Goal: Task Accomplishment & Management: Complete application form

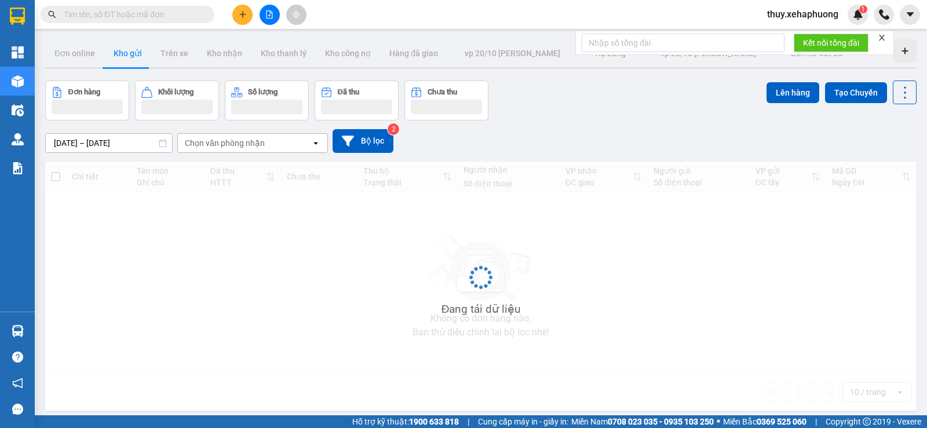
click at [242, 19] on button at bounding box center [242, 15] width 20 height 20
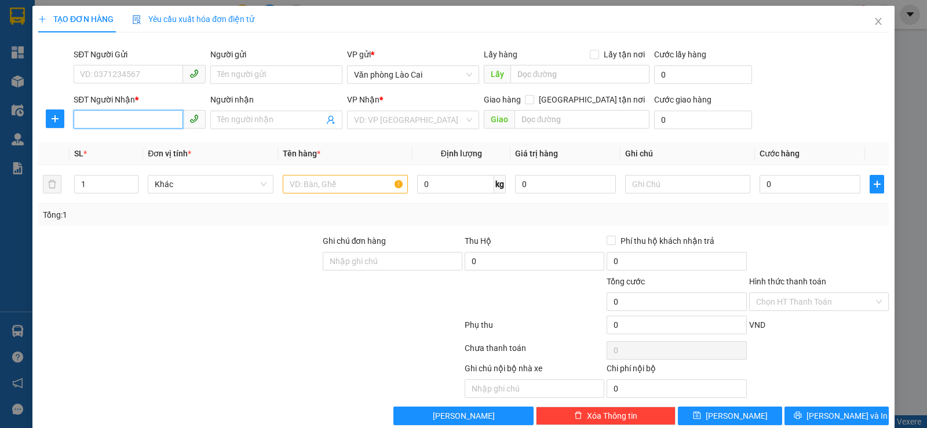
click at [144, 118] on input "SĐT Người Nhận *" at bounding box center [129, 119] width 110 height 19
type input "0904140123"
click at [218, 121] on input "Người nhận" at bounding box center [270, 120] width 107 height 13
type input "0988341982"
click at [379, 118] on input "search" at bounding box center [409, 119] width 110 height 17
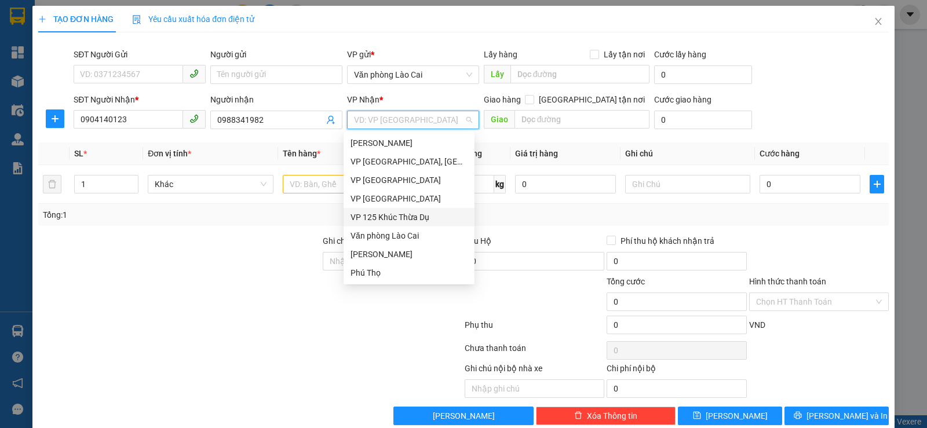
click at [384, 218] on div "VP 125 Khúc Thừa Dụ" at bounding box center [409, 217] width 117 height 13
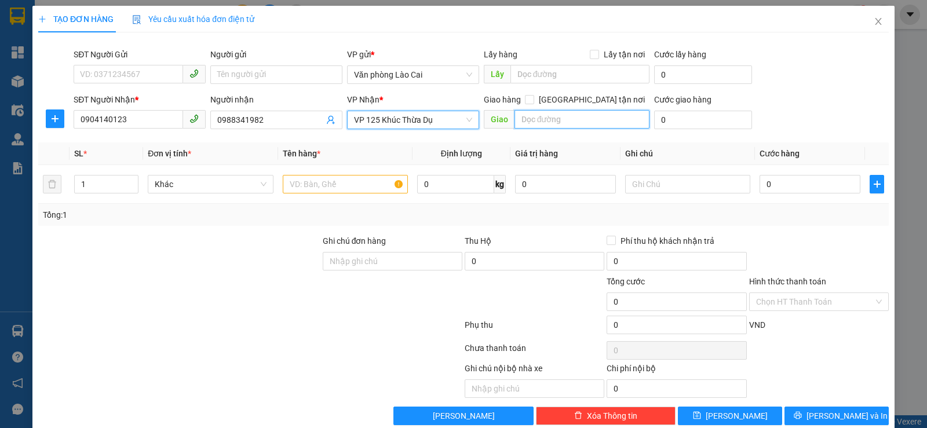
click at [544, 127] on input "text" at bounding box center [583, 119] width 136 height 19
type input "vĩnh niệm"
click at [331, 190] on input "text" at bounding box center [345, 184] width 125 height 19
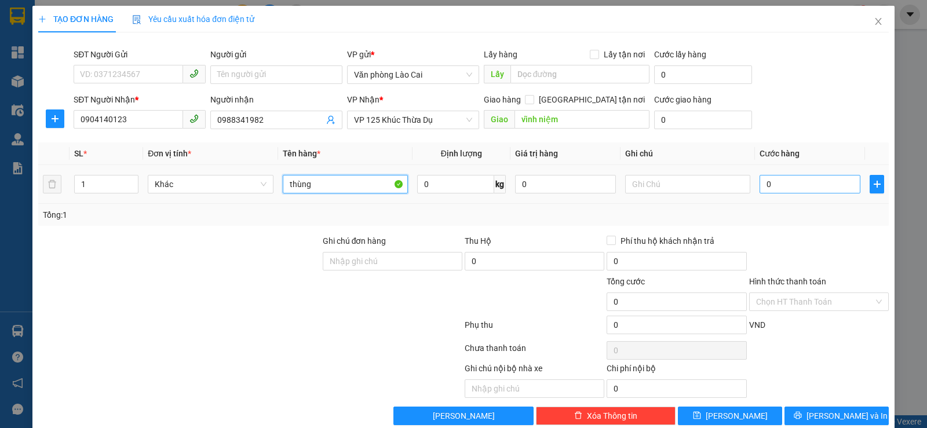
type input "thùng"
click at [786, 189] on input "0" at bounding box center [810, 184] width 101 height 19
type input "10"
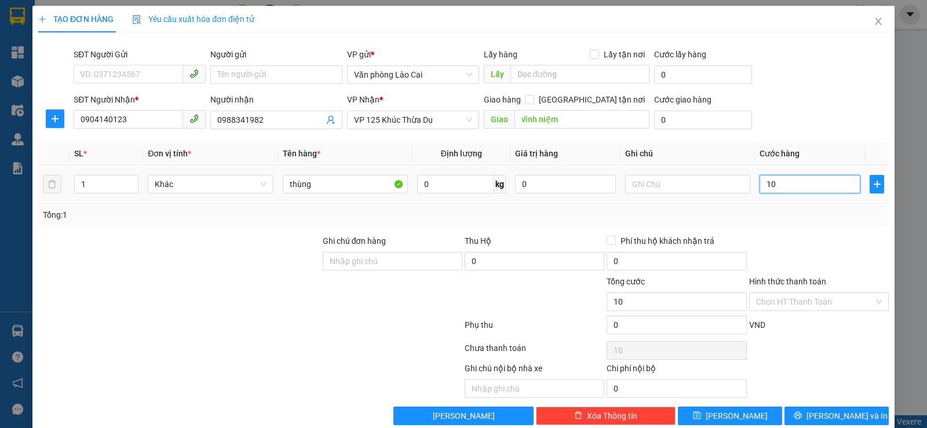
type input "100"
type input "1.000"
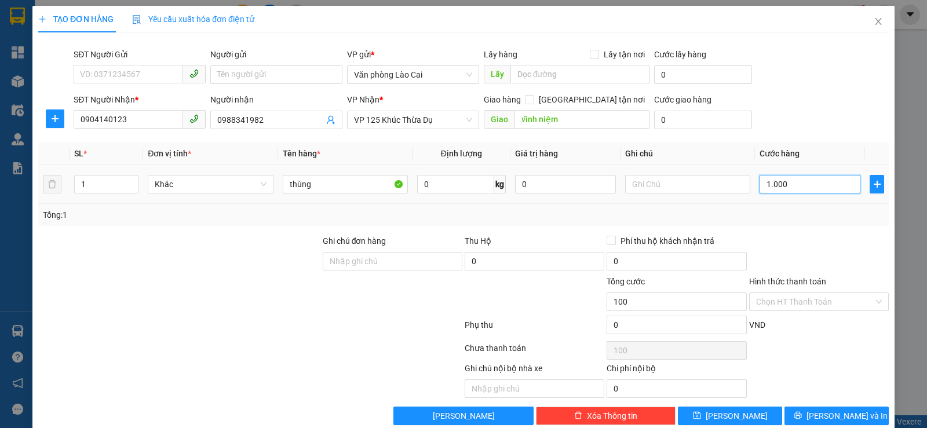
type input "1.000"
type input "10.000"
type input "100.000"
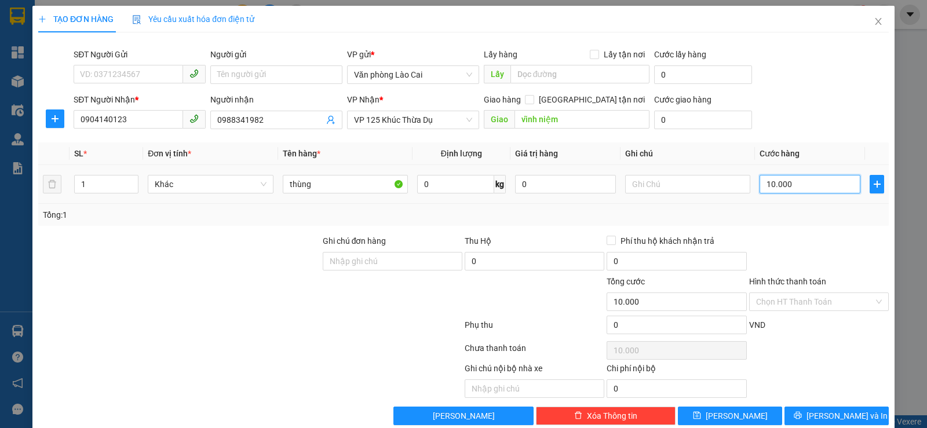
type input "100.000"
click at [329, 178] on input "thùng" at bounding box center [345, 184] width 125 height 19
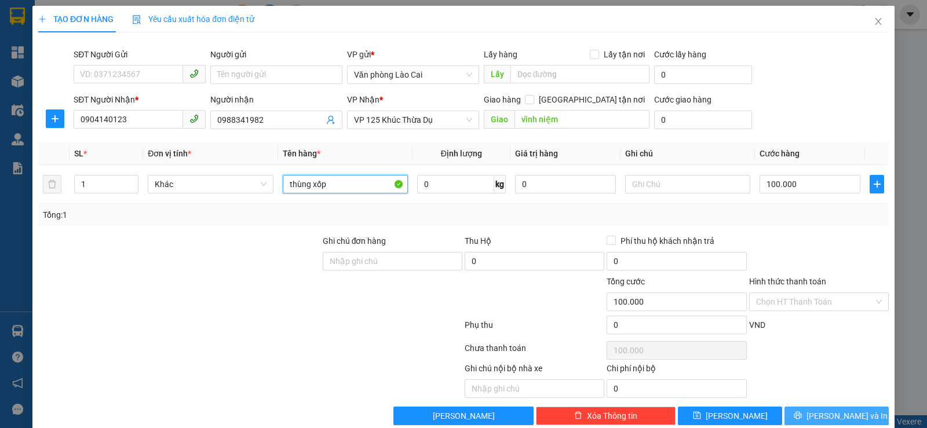
type input "thùng xốp"
click at [822, 418] on span "[PERSON_NAME] và In" at bounding box center [847, 416] width 81 height 13
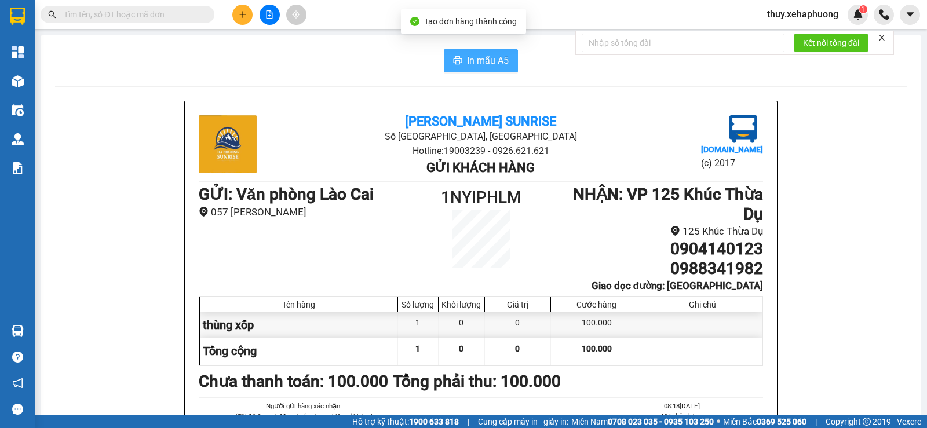
click at [467, 64] on span "In mẫu A5" at bounding box center [488, 60] width 42 height 14
